Goal: Information Seeking & Learning: Learn about a topic

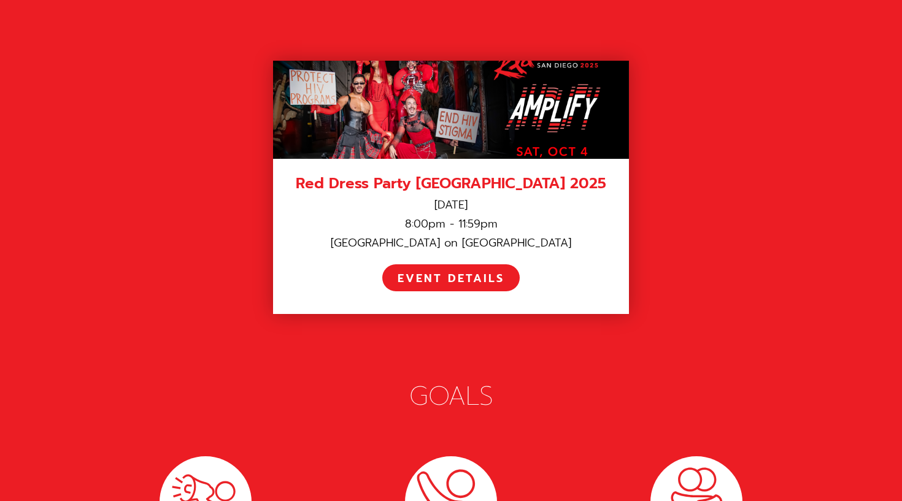
scroll to position [1746, 0]
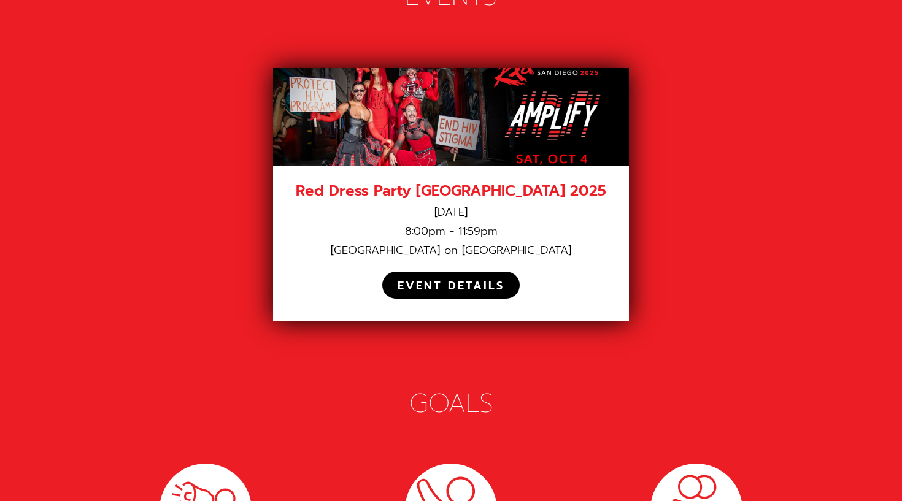
click at [494, 279] on div "EVENT DETAILS" at bounding box center [450, 286] width 107 height 14
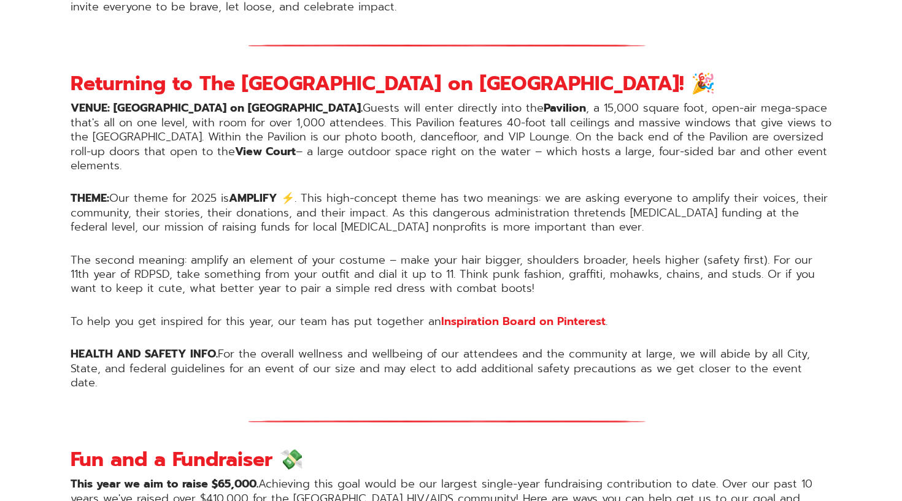
scroll to position [962, 0]
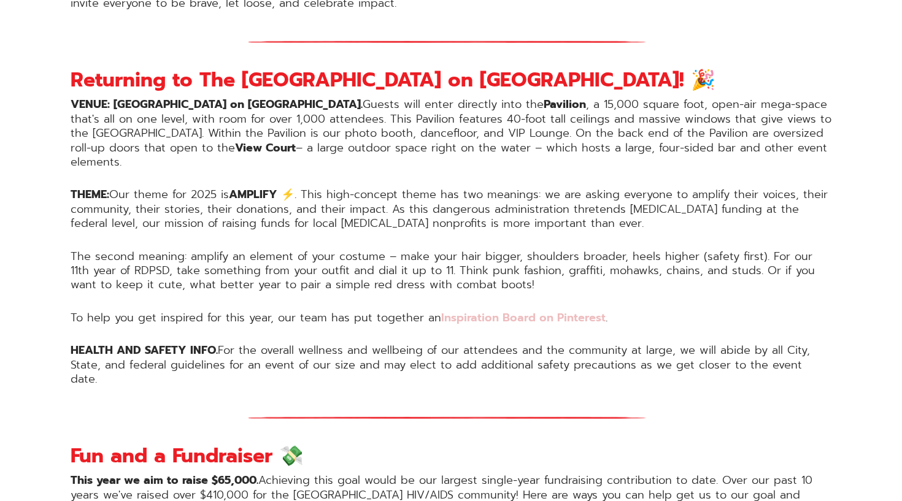
click at [523, 309] on link "Inspiration Board on Pinterest" at bounding box center [523, 317] width 164 height 17
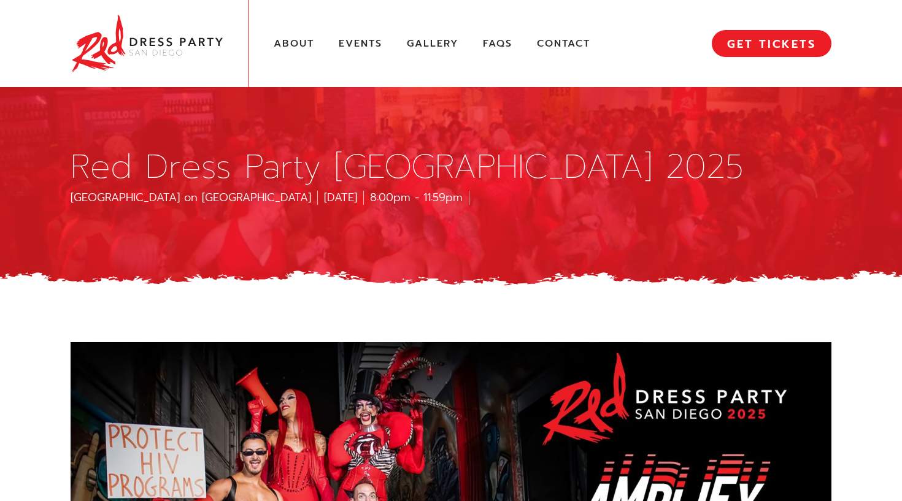
scroll to position [0, 0]
click at [386, 15] on div "About Events Gallery FAQs Contact MENU GET TICKETS" at bounding box center [451, 43] width 761 height 87
click at [366, 42] on link "Events" at bounding box center [361, 43] width 44 height 13
click at [495, 47] on link "FAQs" at bounding box center [497, 43] width 29 height 13
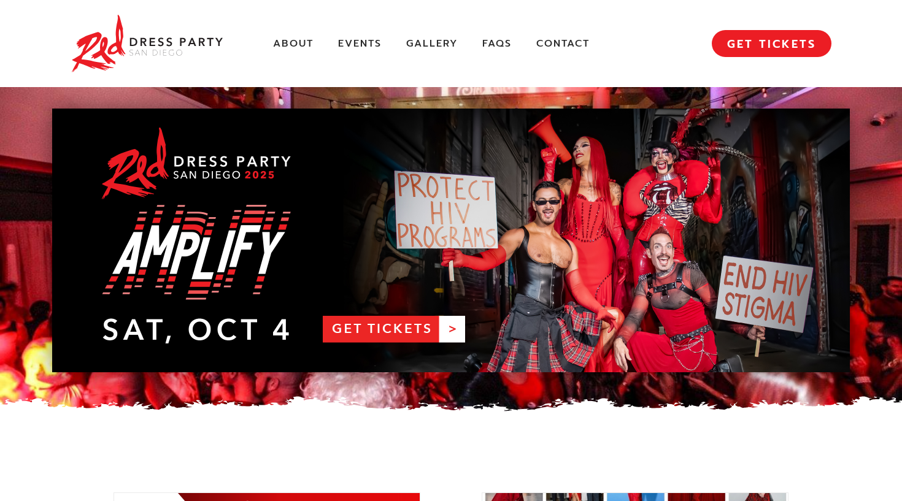
scroll to position [1628, 0]
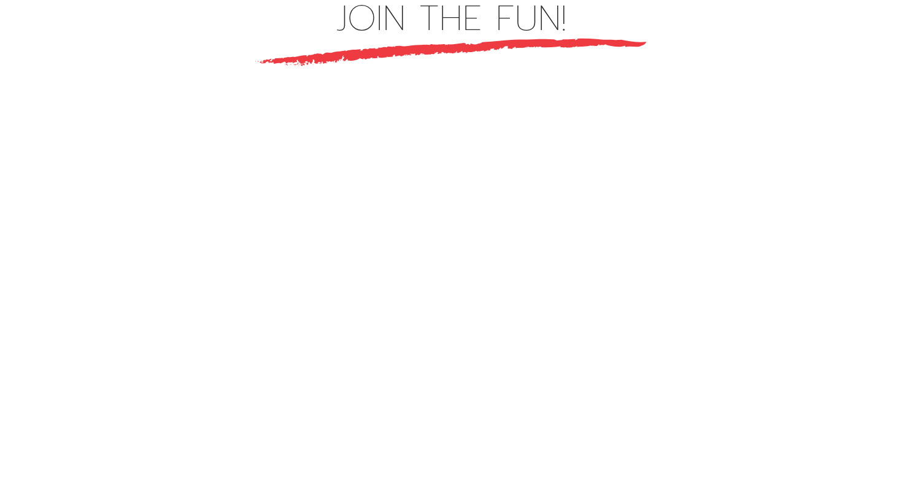
scroll to position [3375, 0]
